Goal: Transaction & Acquisition: Purchase product/service

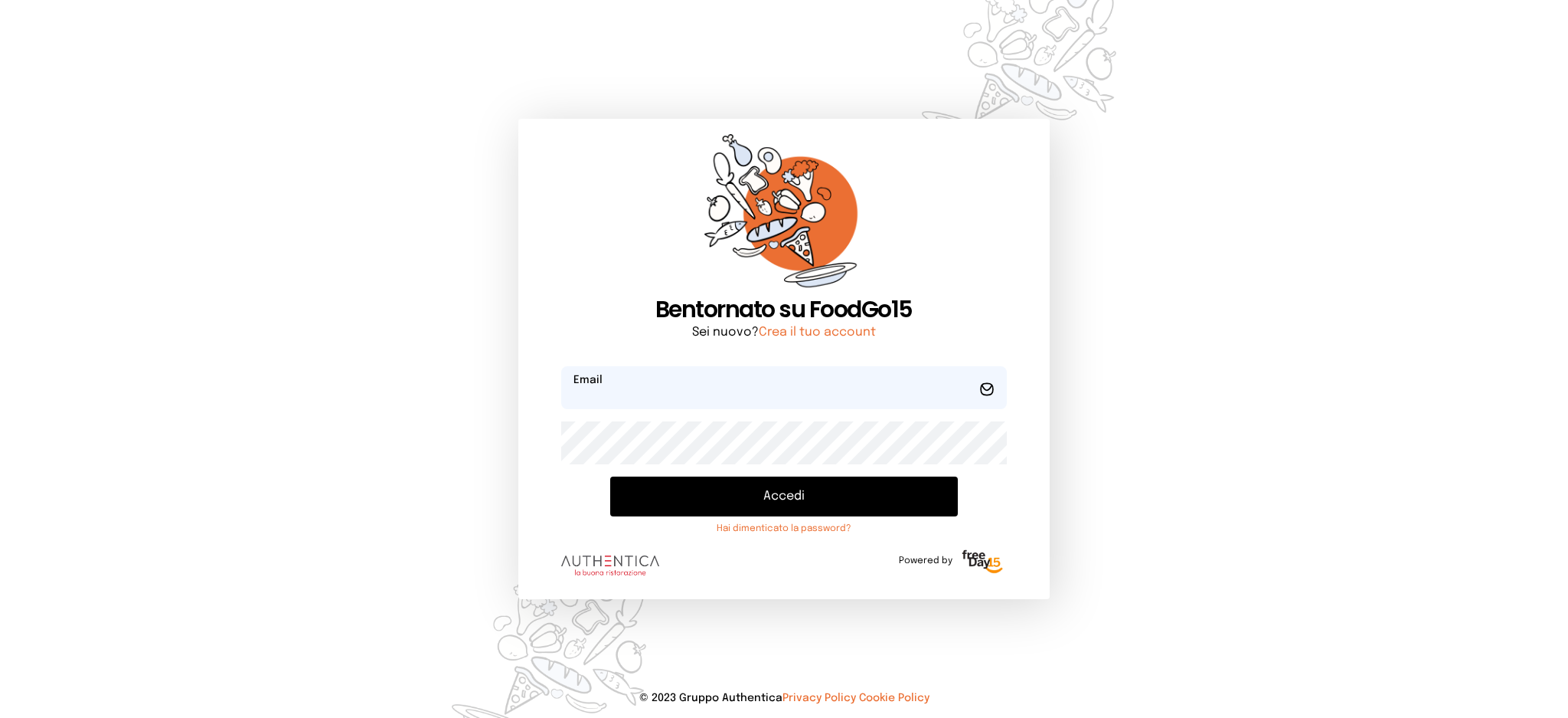
type input "**********"
click at [666, 500] on button "Accedi" at bounding box center [784, 496] width 347 height 40
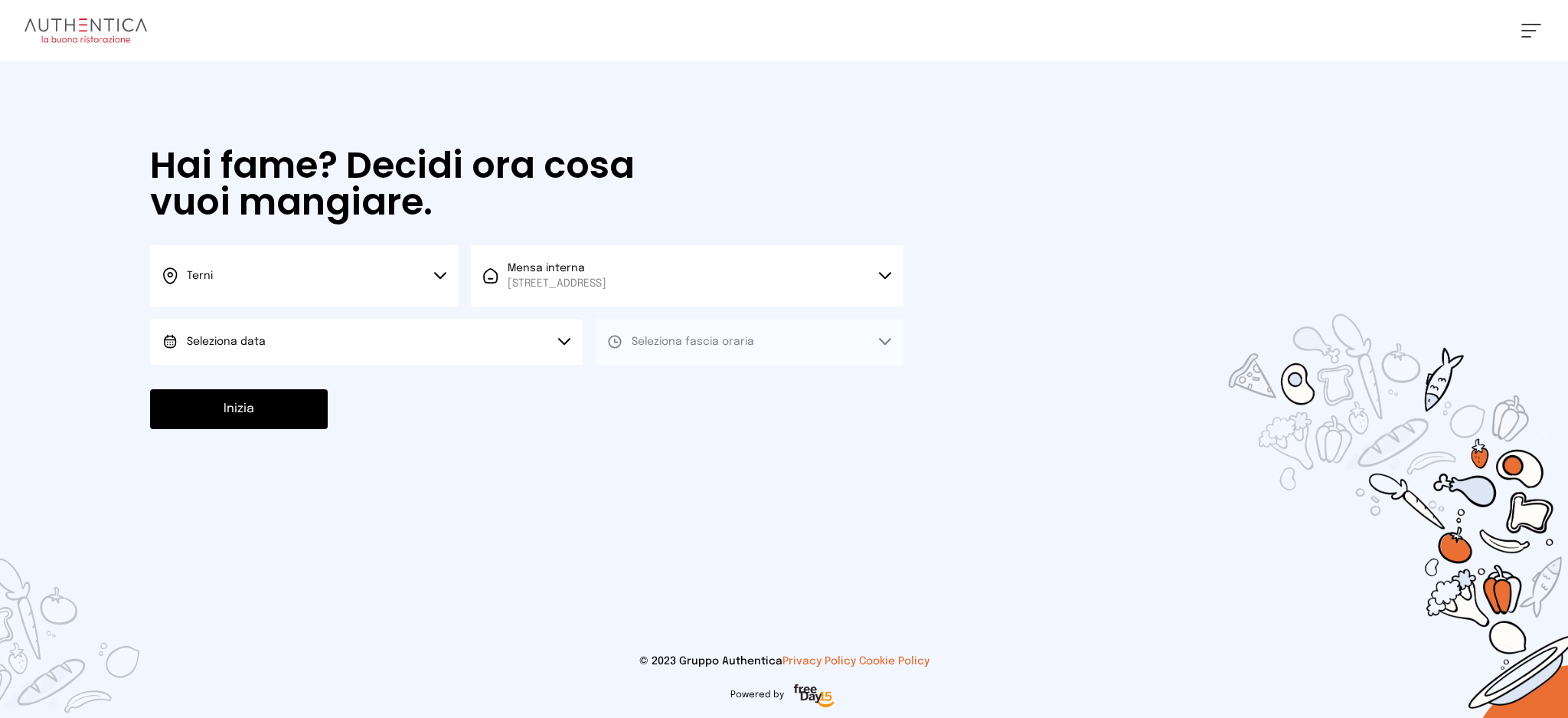
click at [459, 340] on button "Seleziona data" at bounding box center [366, 341] width 432 height 46
click at [455, 394] on li "[DATE], [DATE]" at bounding box center [366, 384] width 432 height 40
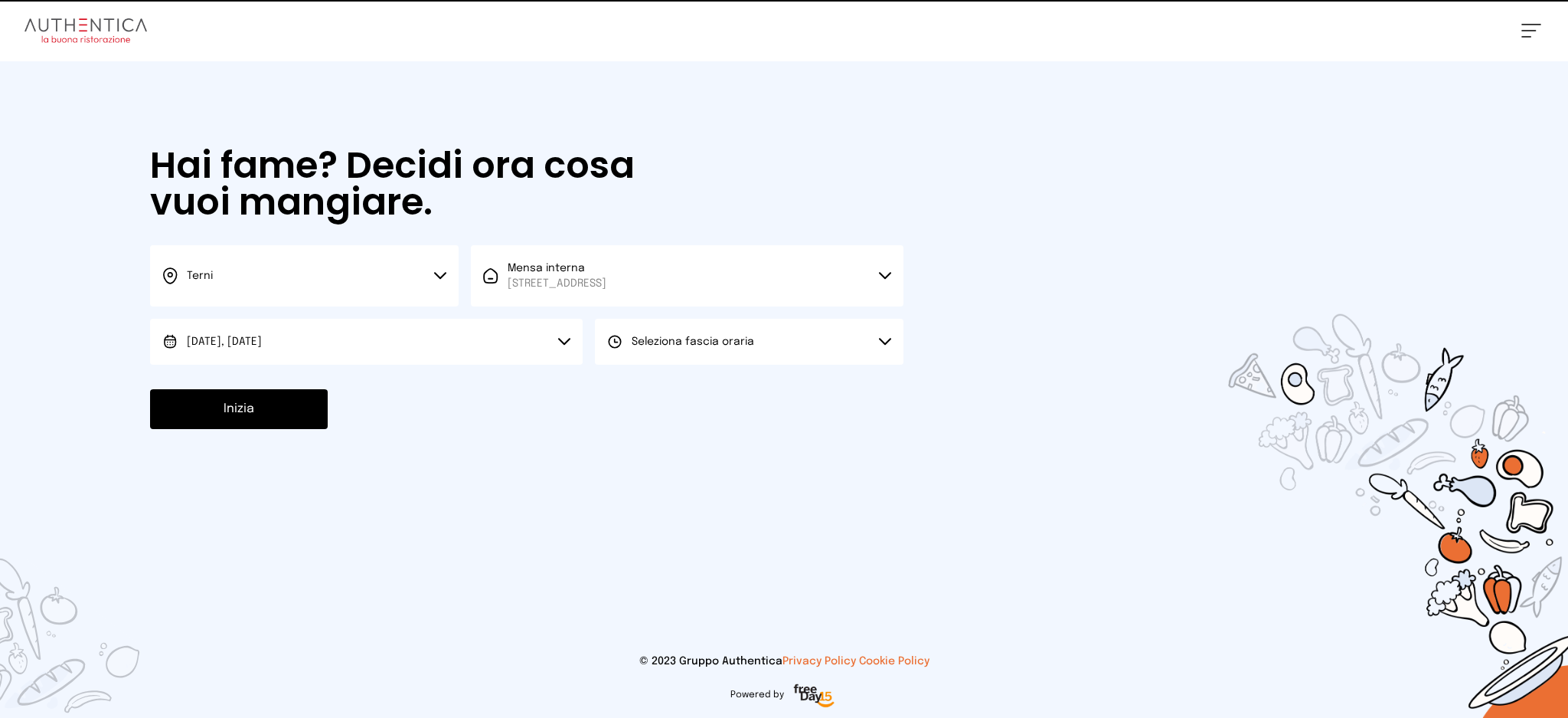
click at [700, 339] on span "Seleziona fascia oraria" at bounding box center [692, 341] width 123 height 11
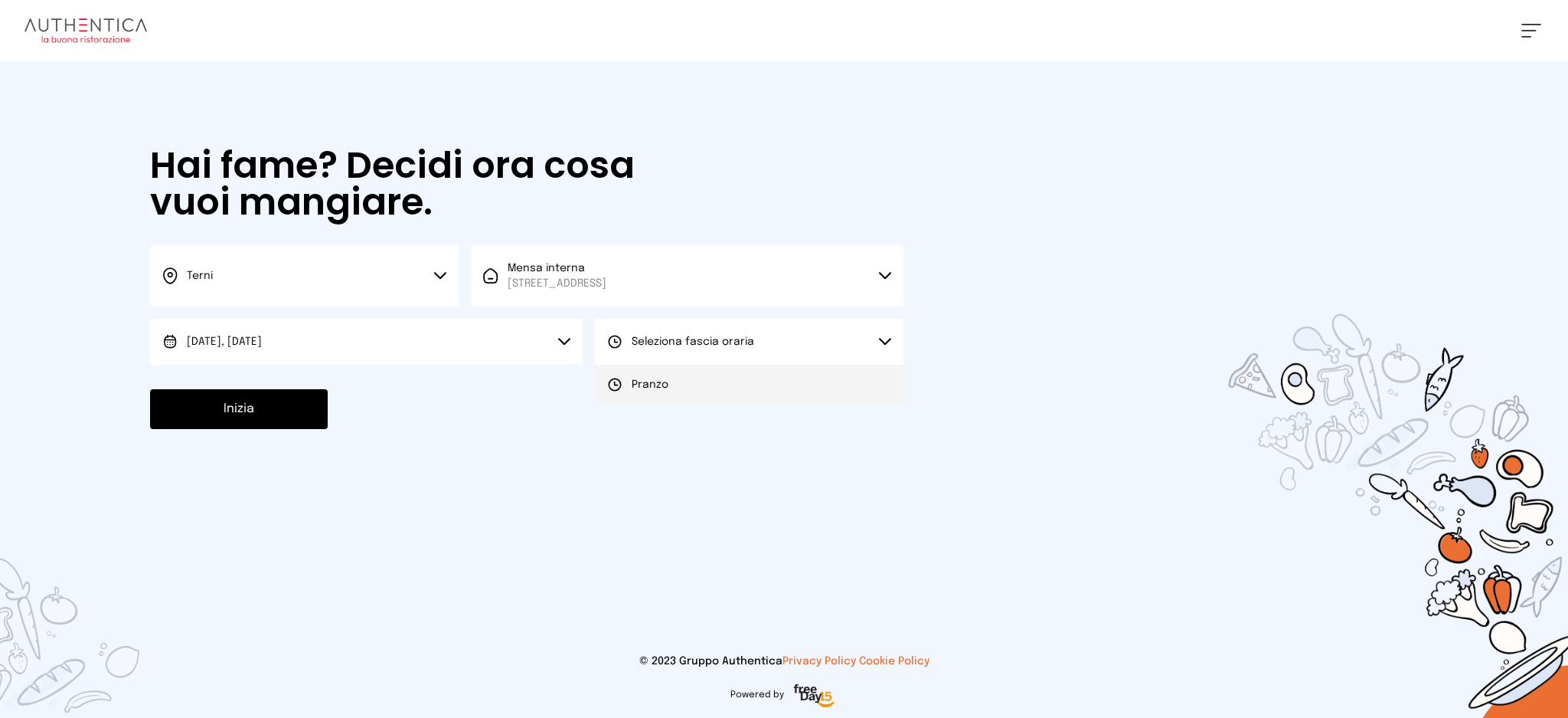
click at [696, 369] on li "Pranzo" at bounding box center [749, 384] width 309 height 40
click at [261, 424] on button "Inizia" at bounding box center [239, 409] width 178 height 40
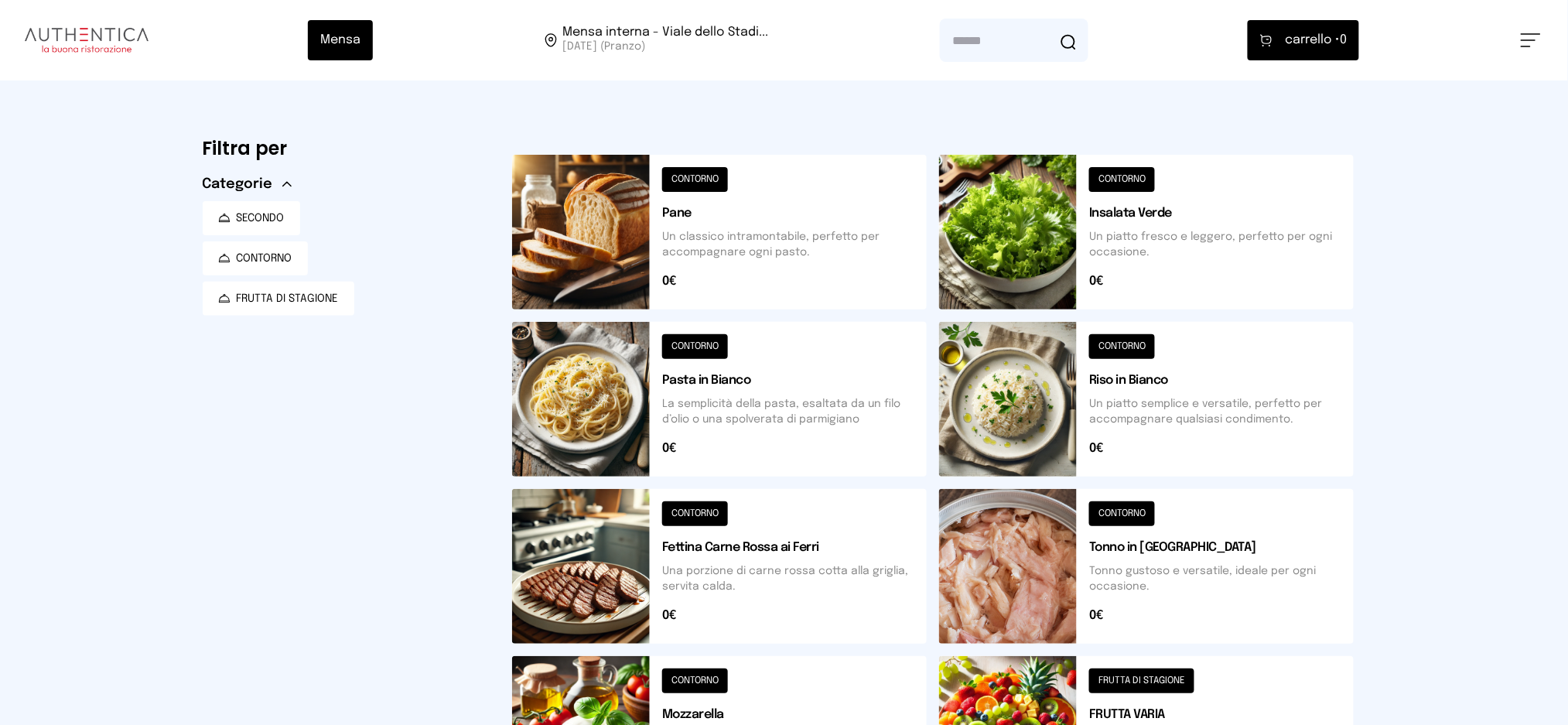
click at [1164, 399] on button at bounding box center [1146, 398] width 415 height 155
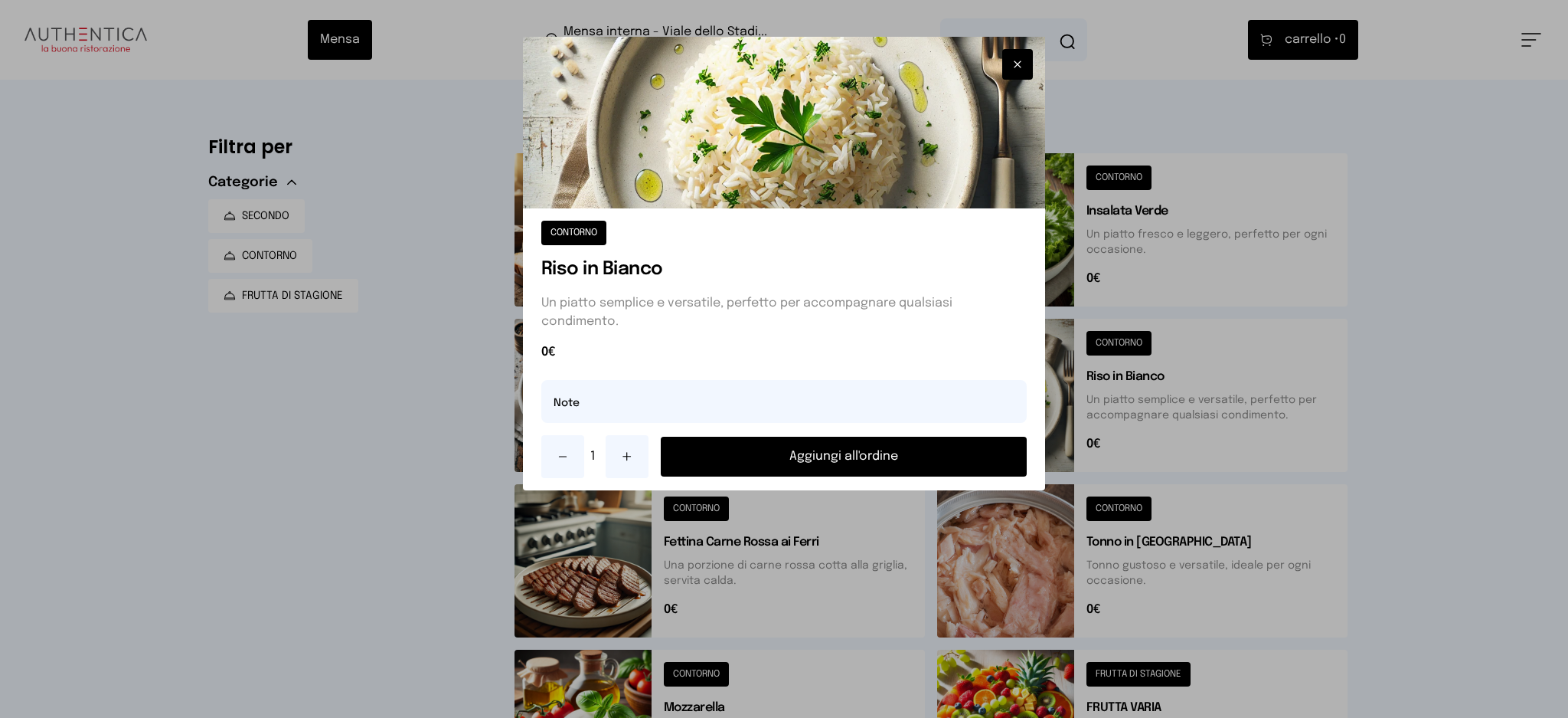
click at [937, 467] on button "Aggiungi all'ordine" at bounding box center [844, 456] width 366 height 40
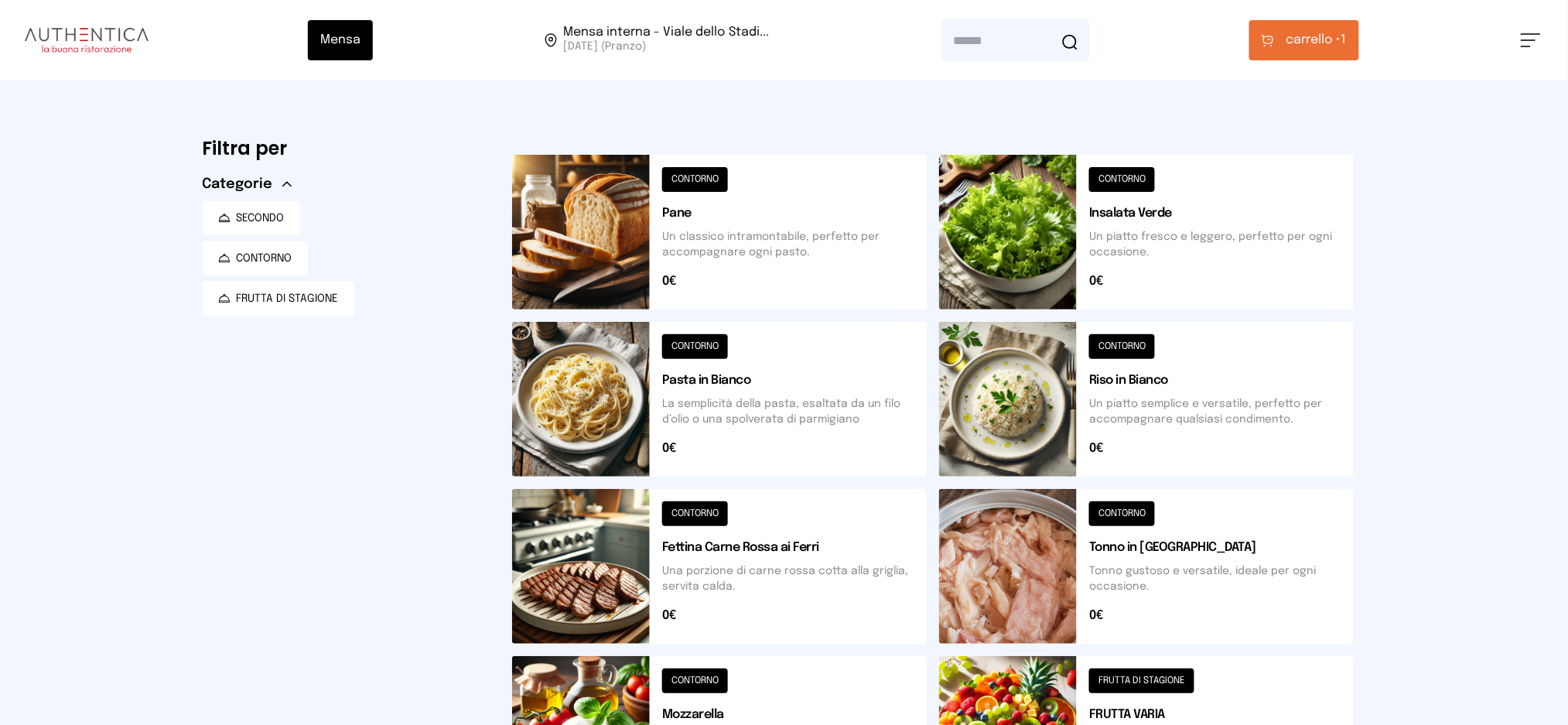
click at [1327, 28] on button "carrello • 1" at bounding box center [1304, 40] width 109 height 40
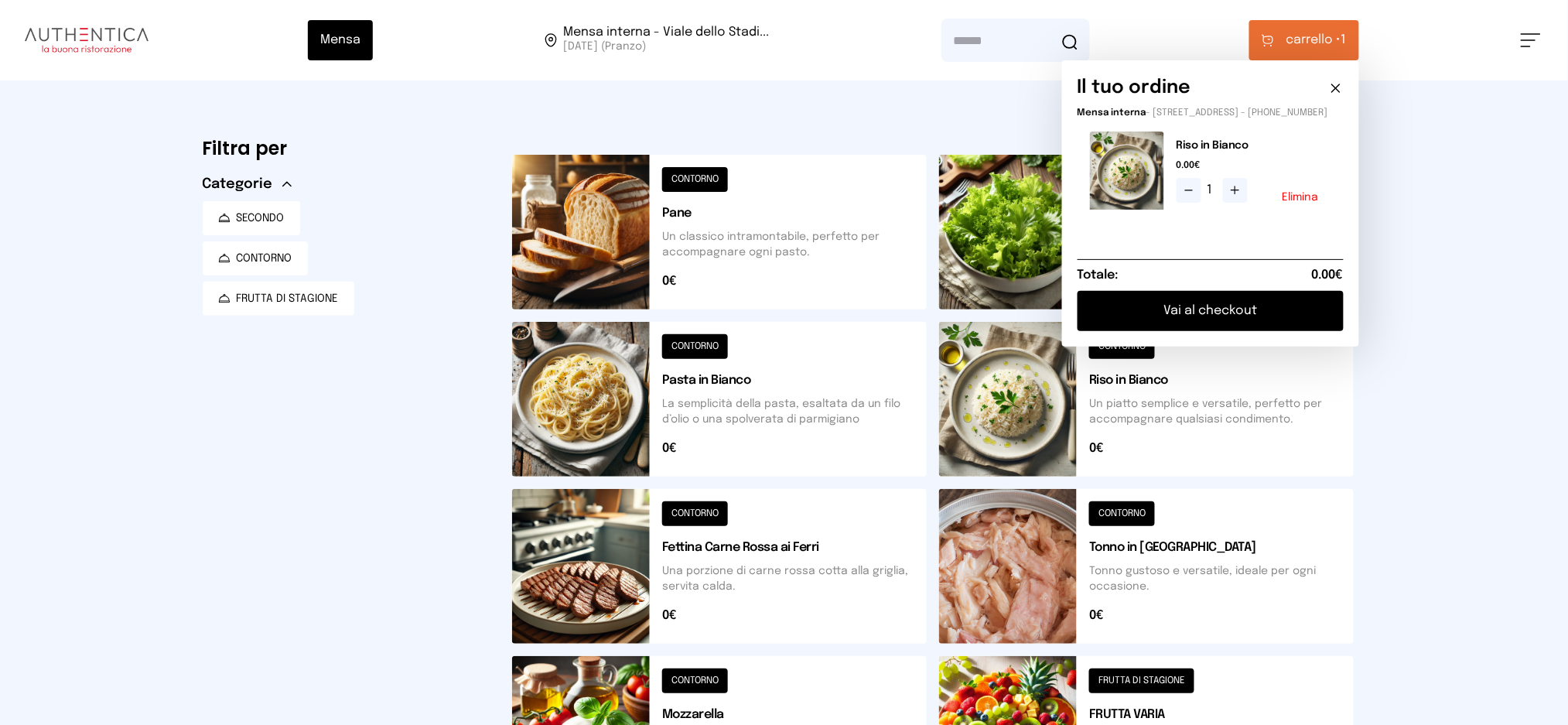
click at [1246, 310] on button "Vai al checkout" at bounding box center [1210, 310] width 266 height 40
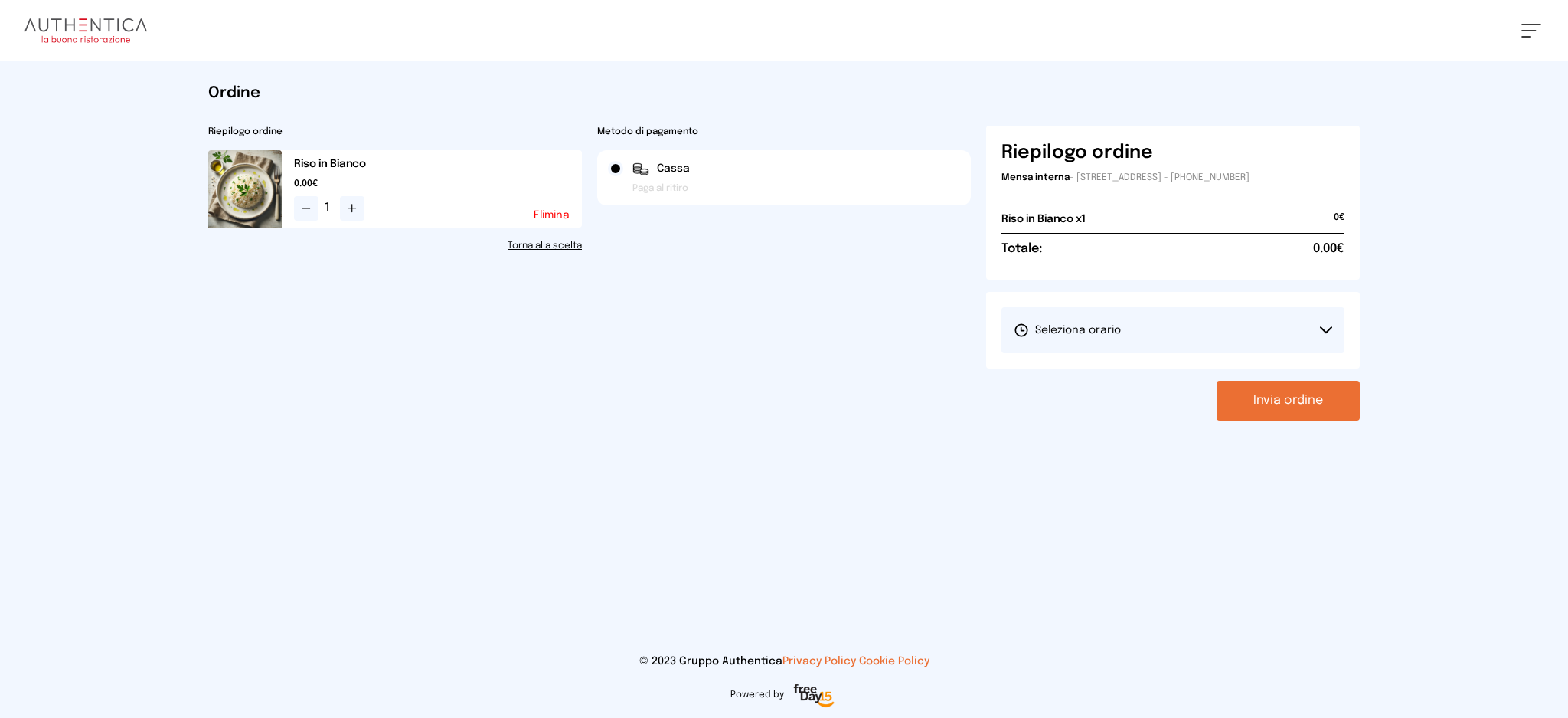
click at [1233, 347] on button "Seleziona orario" at bounding box center [1172, 330] width 343 height 46
click at [1188, 378] on li "1° Turno (13:00 - 15:00)" at bounding box center [1172, 373] width 343 height 40
click at [1292, 402] on button "Invia ordine" at bounding box center [1288, 400] width 143 height 40
